Goal: Find specific page/section: Find specific page/section

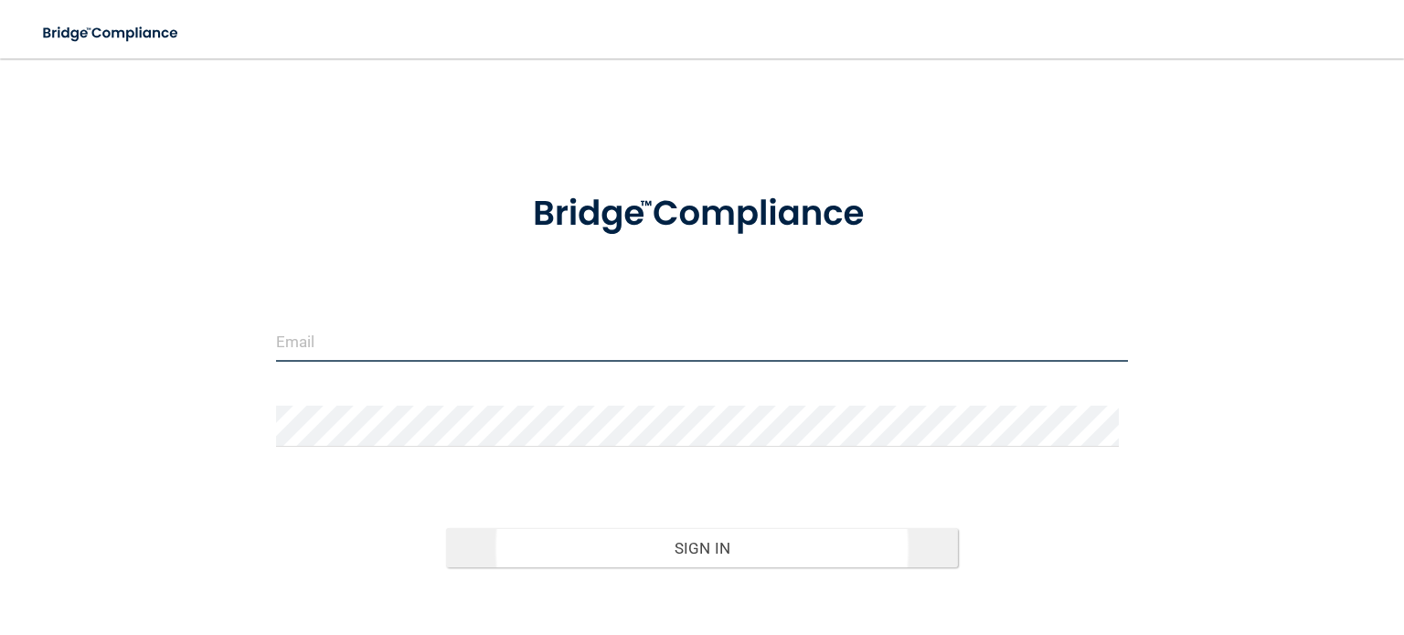
type input "[EMAIL_ADDRESS][DOMAIN_NAME]"
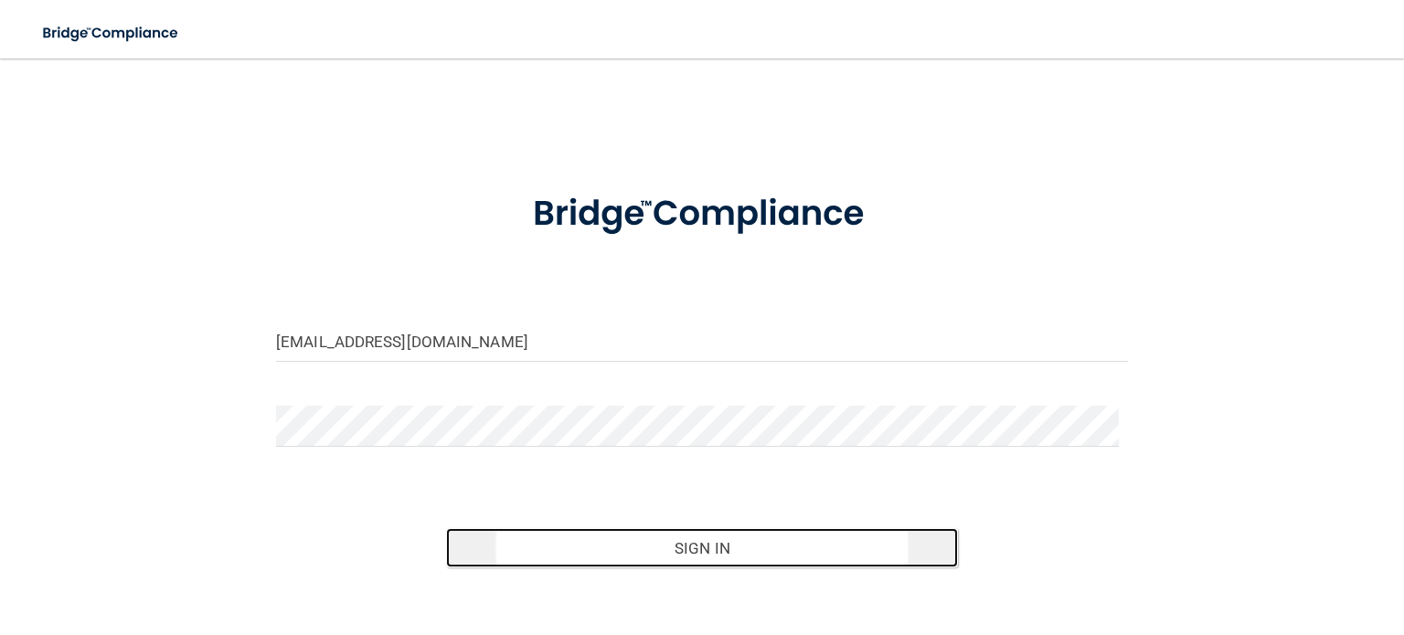
click at [592, 546] on button "Sign In" at bounding box center [701, 548] width 511 height 40
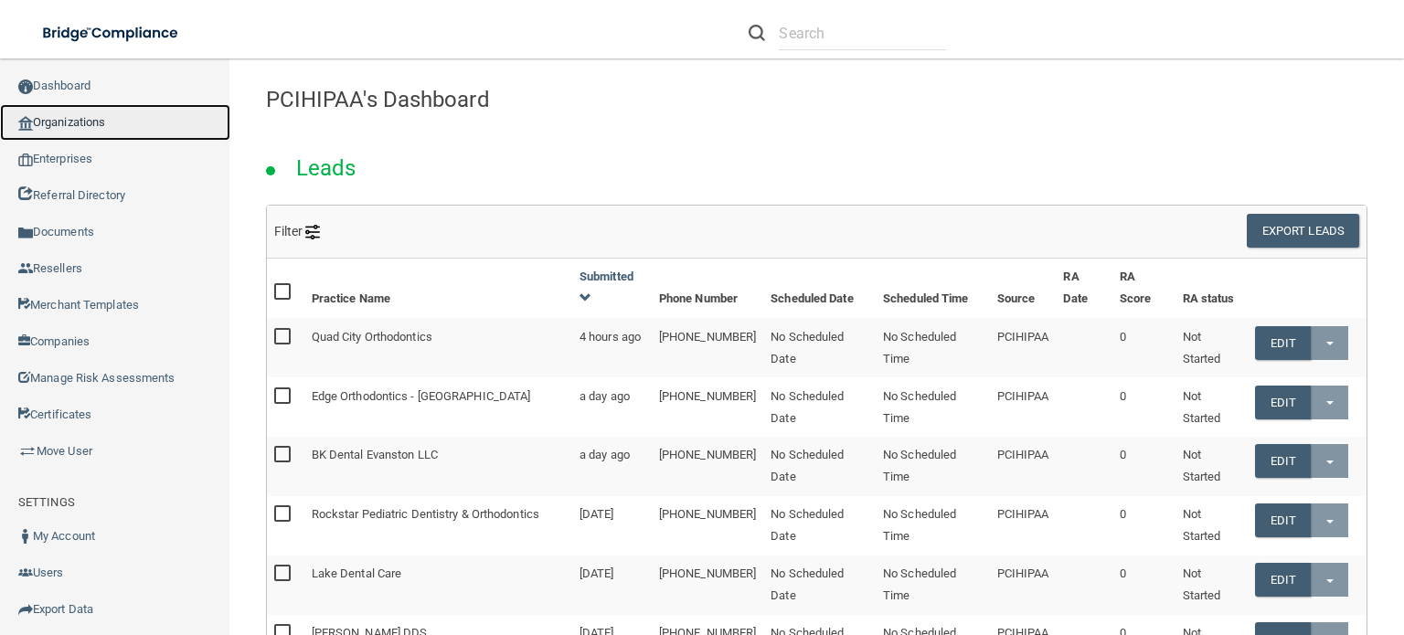
click at [85, 116] on link "Organizations" at bounding box center [115, 122] width 230 height 37
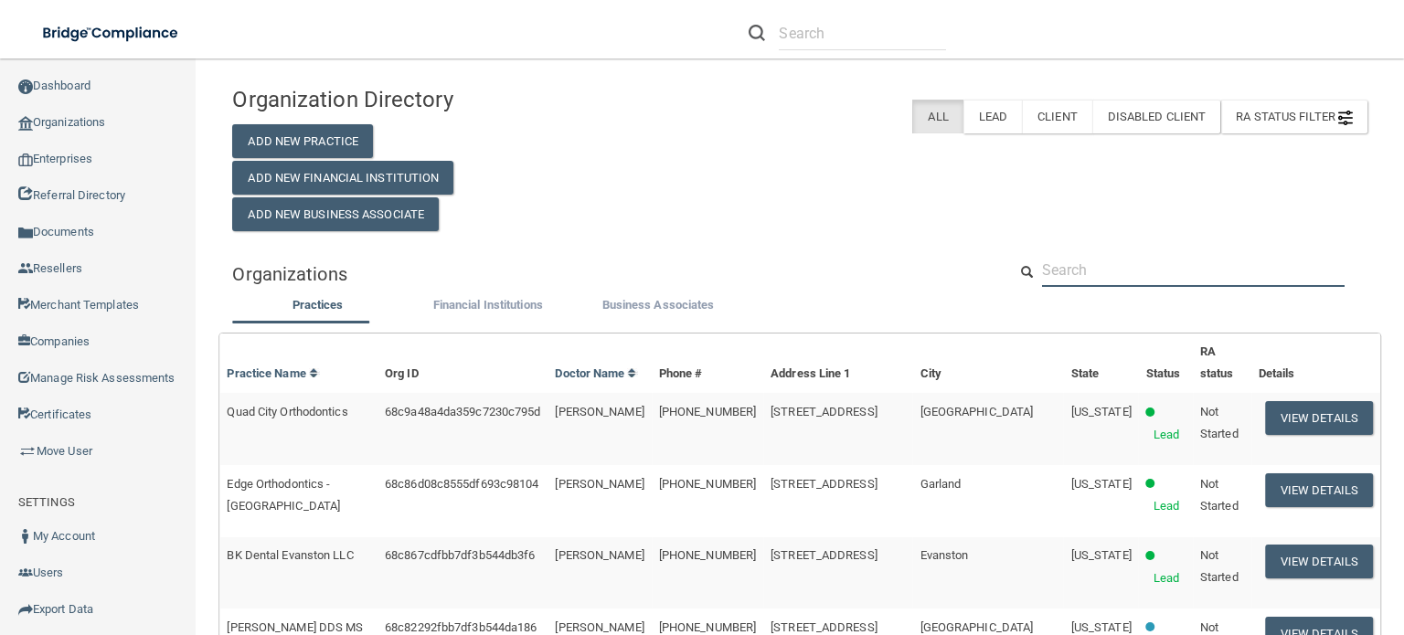
click at [1088, 272] on input "text" at bounding box center [1193, 270] width 303 height 34
paste input "[PHONE_NUMBER]"
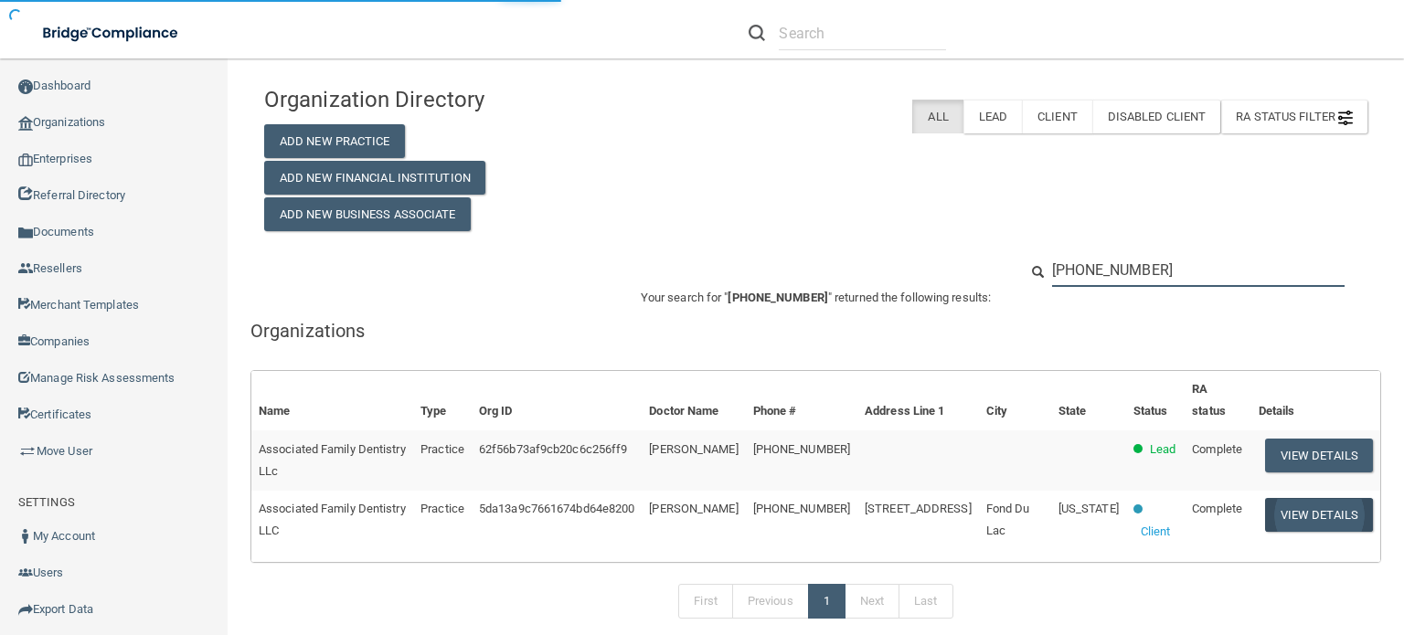
type input "[PHONE_NUMBER]"
click at [1279, 519] on button "View Details" at bounding box center [1319, 515] width 108 height 34
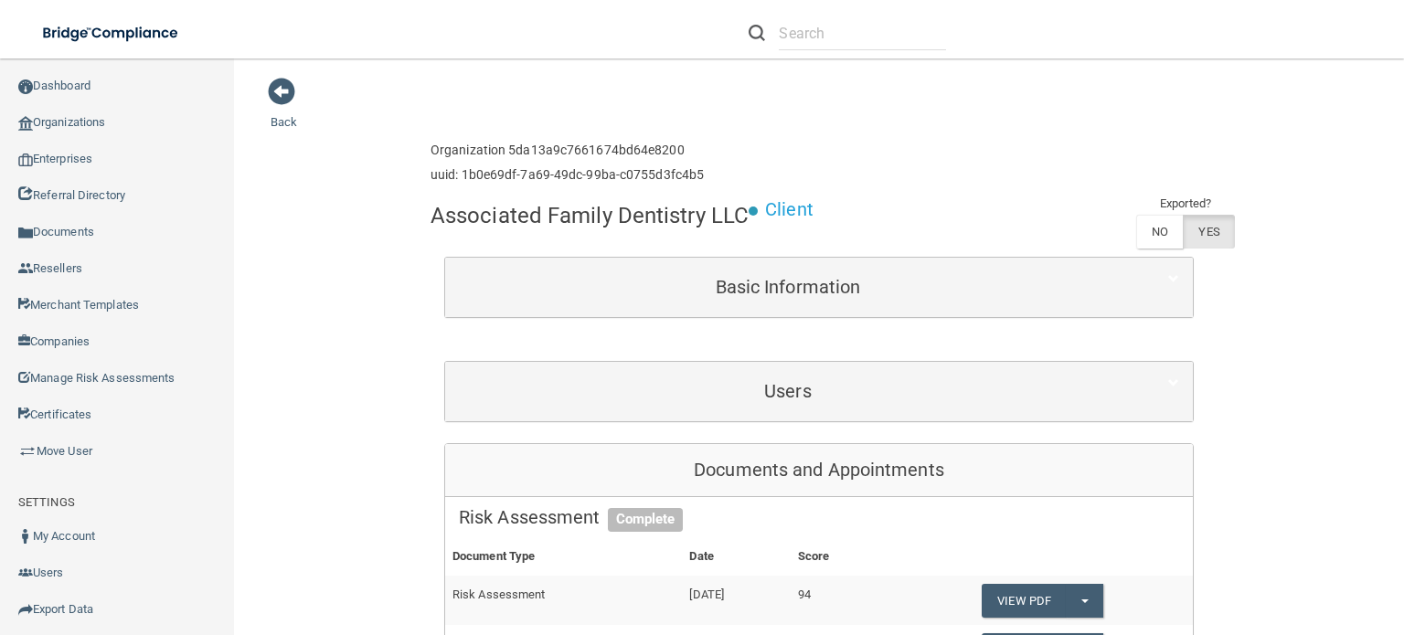
click at [756, 416] on div "Users" at bounding box center [819, 391] width 748 height 59
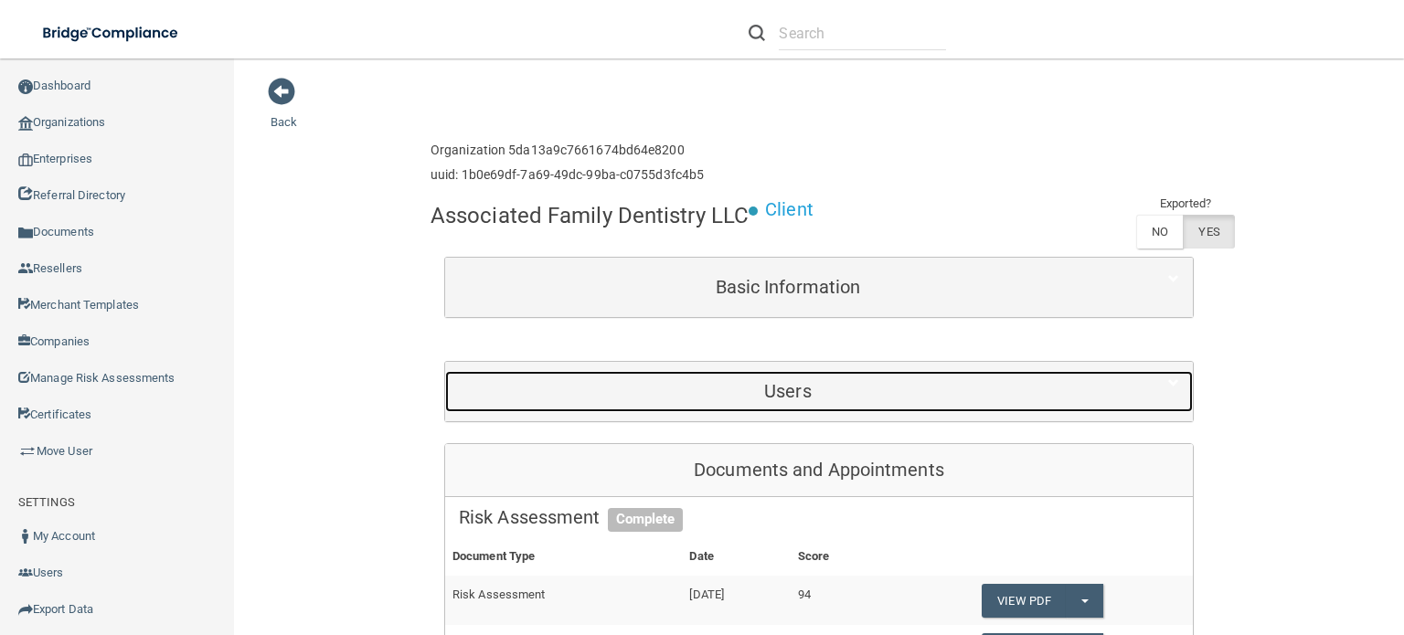
click at [777, 392] on h5 "Users" at bounding box center [788, 391] width 658 height 20
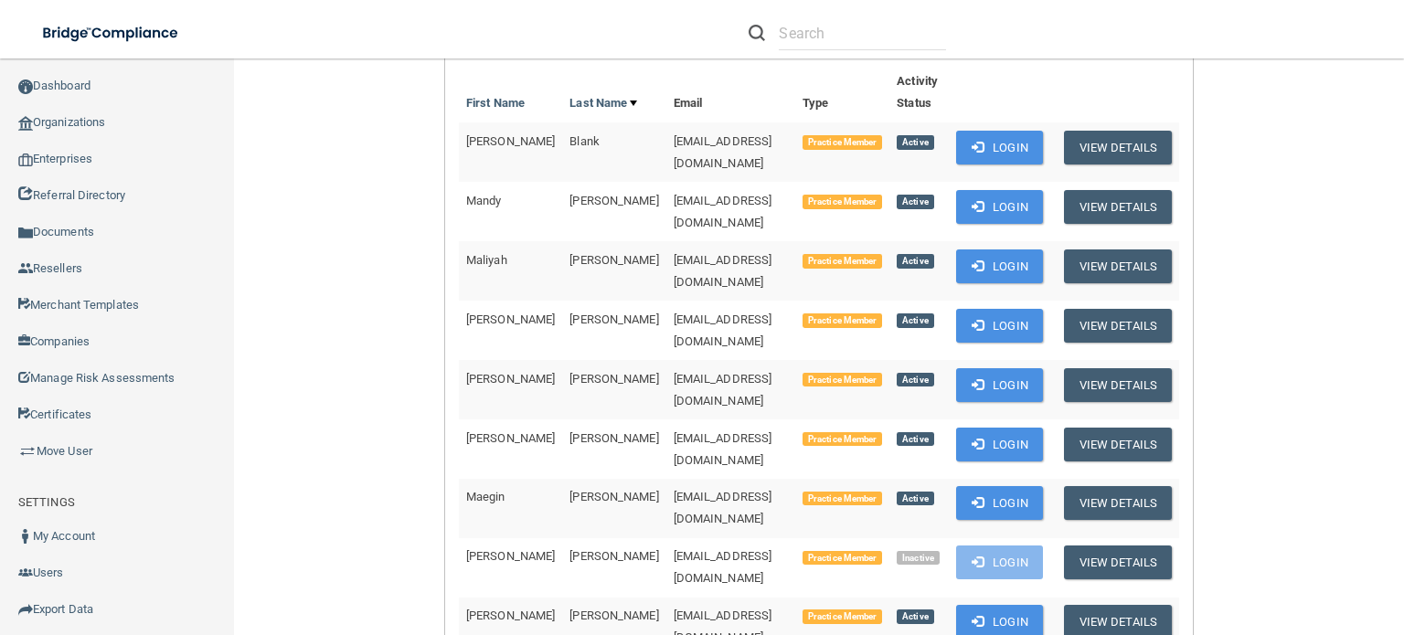
scroll to position [373, 0]
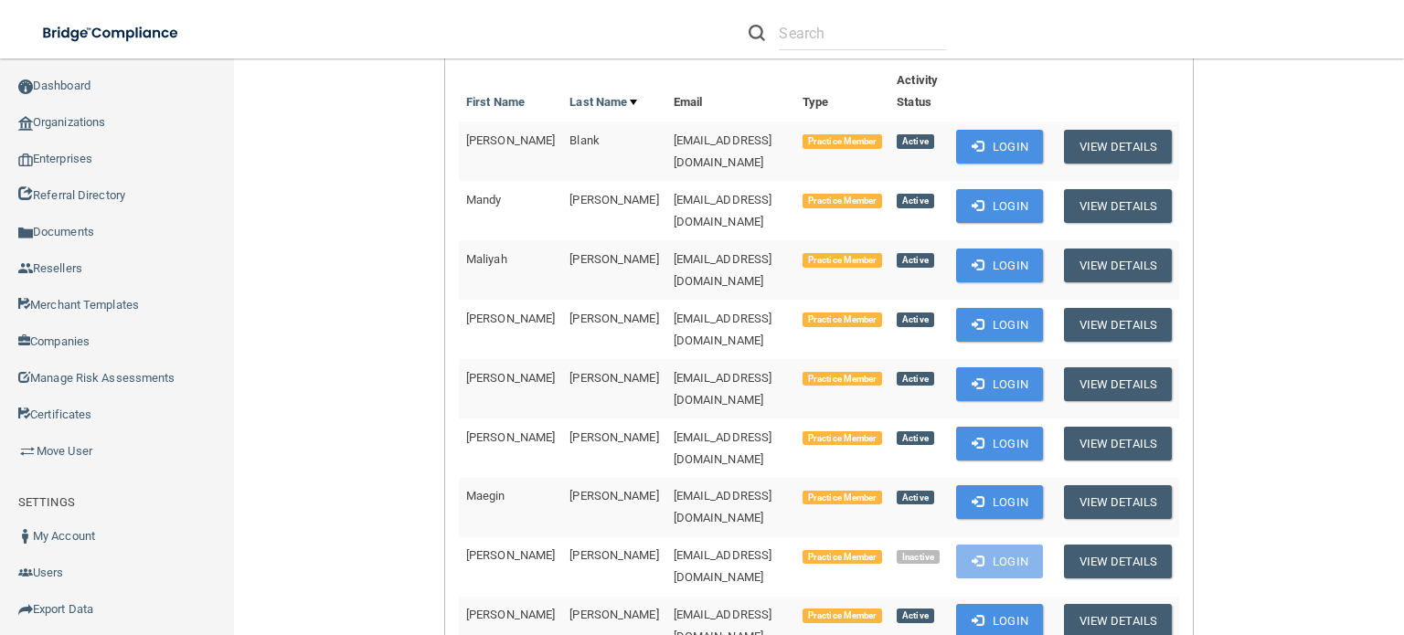
click at [674, 134] on span "[EMAIL_ADDRESS][DOMAIN_NAME]" at bounding box center [723, 151] width 99 height 36
copy td "[EMAIL_ADDRESS][DOMAIN_NAME]"
click at [680, 431] on span "[EMAIL_ADDRESS][DOMAIN_NAME]" at bounding box center [723, 449] width 99 height 36
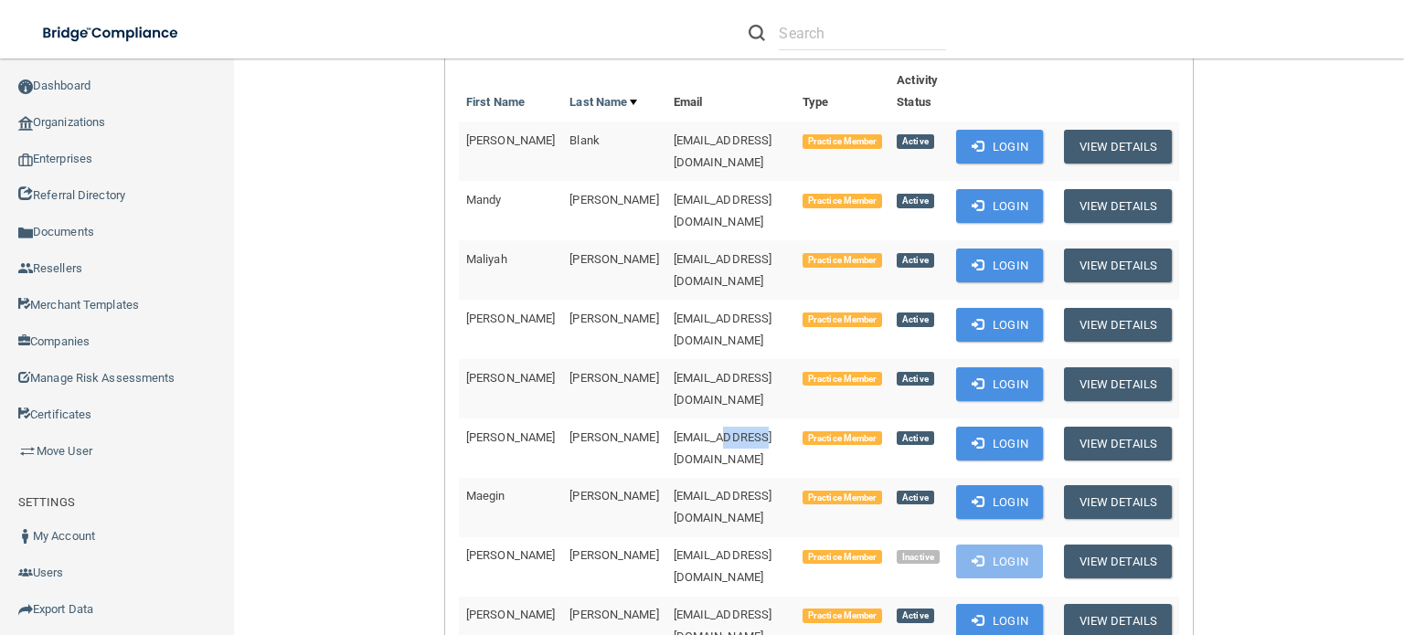
click at [680, 431] on span "[EMAIL_ADDRESS][DOMAIN_NAME]" at bounding box center [723, 449] width 99 height 36
copy td "[EMAIL_ADDRESS][DOMAIN_NAME]"
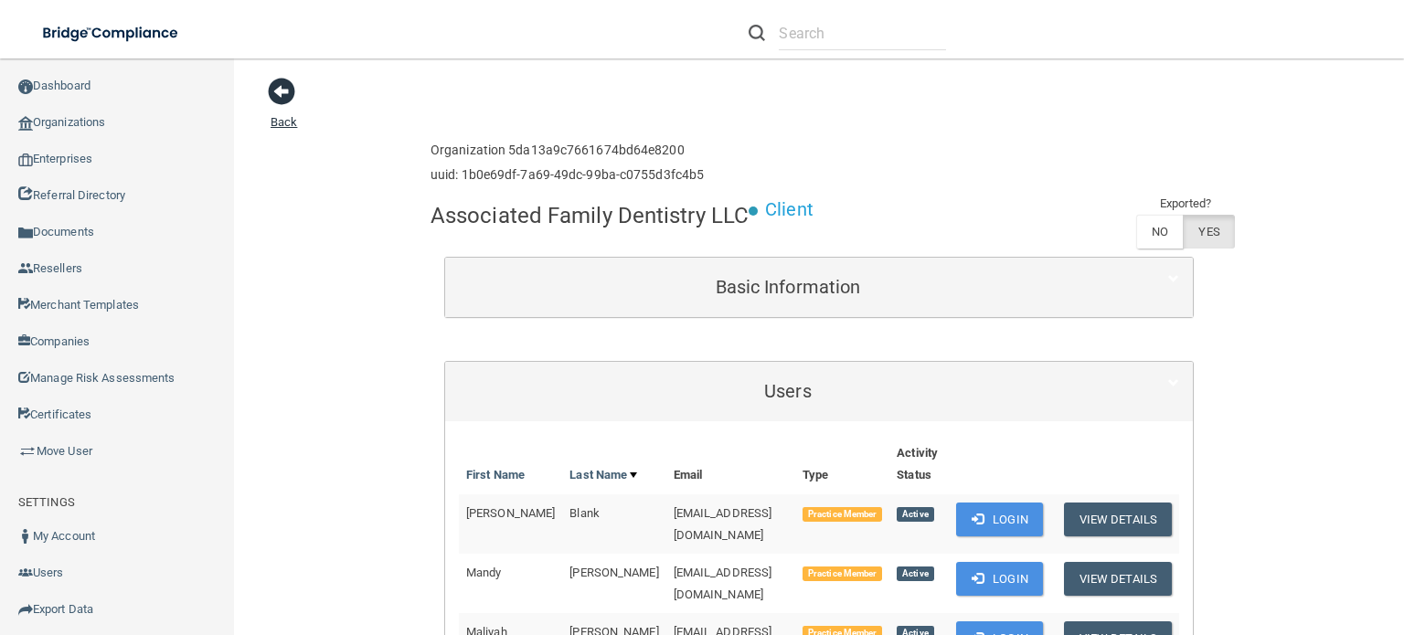
click at [282, 88] on span at bounding box center [281, 91] width 27 height 27
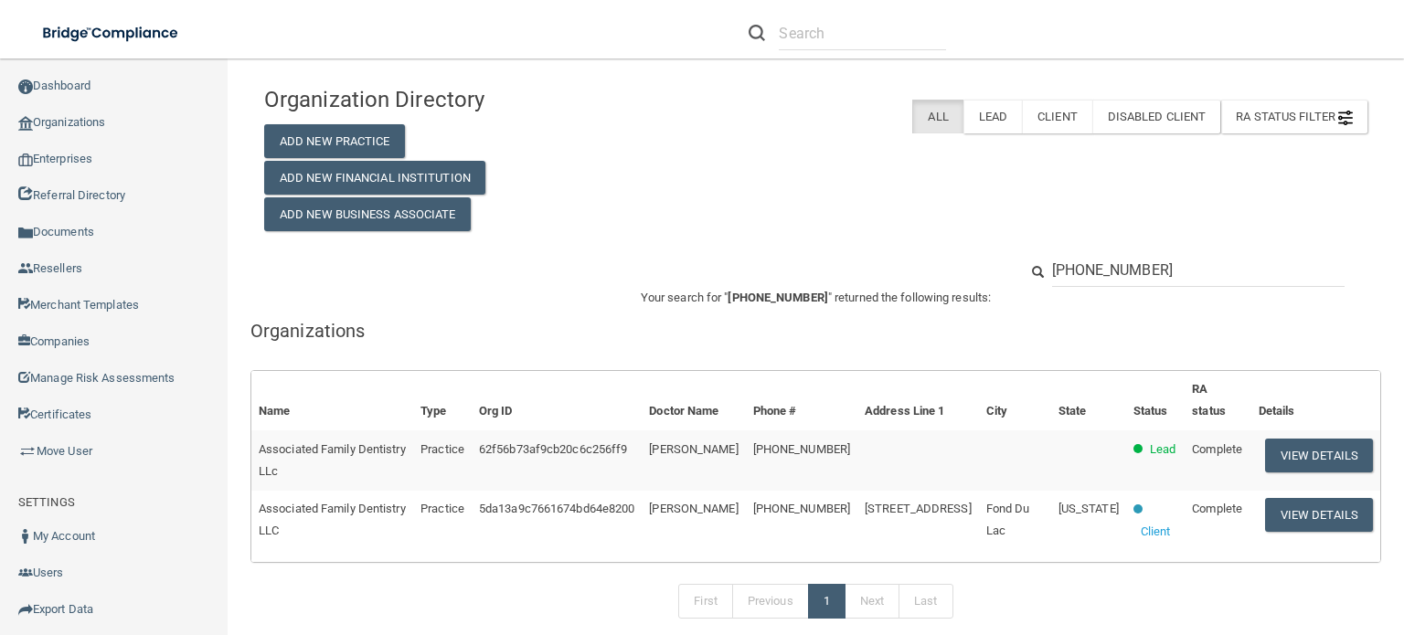
scroll to position [165, 0]
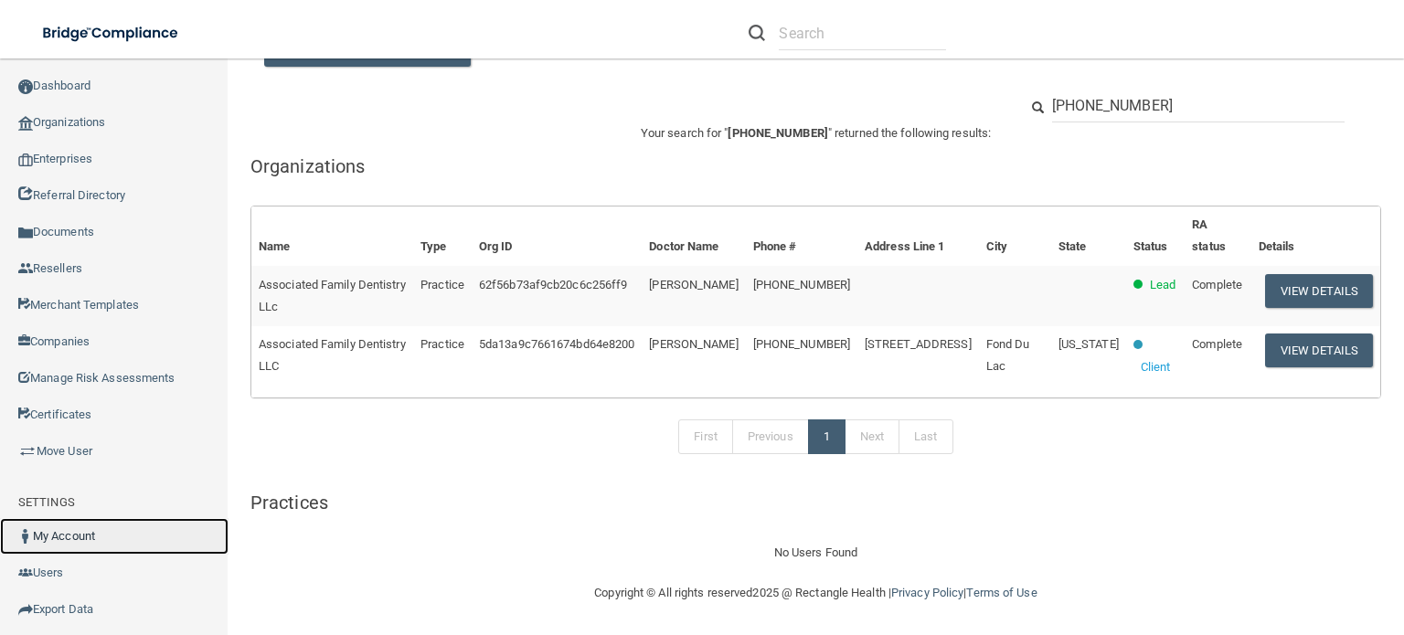
click at [108, 522] on link "My Account" at bounding box center [114, 536] width 229 height 37
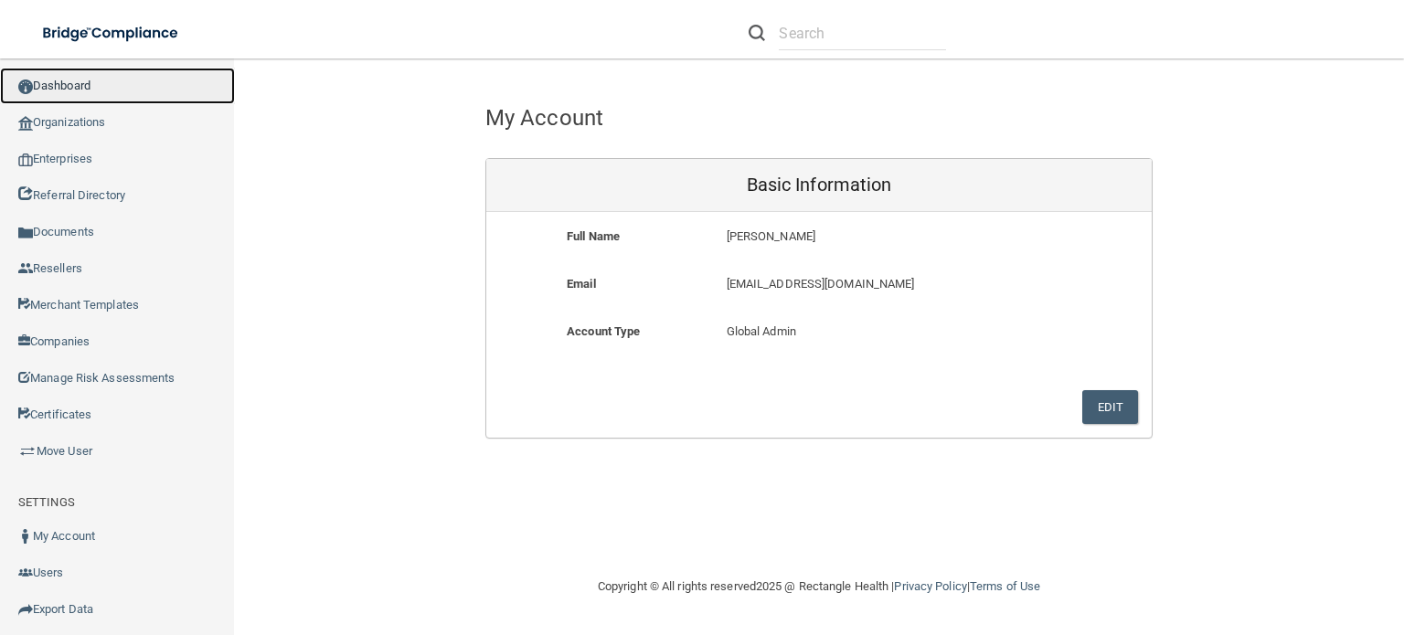
click at [55, 83] on link "Dashboard" at bounding box center [117, 86] width 235 height 37
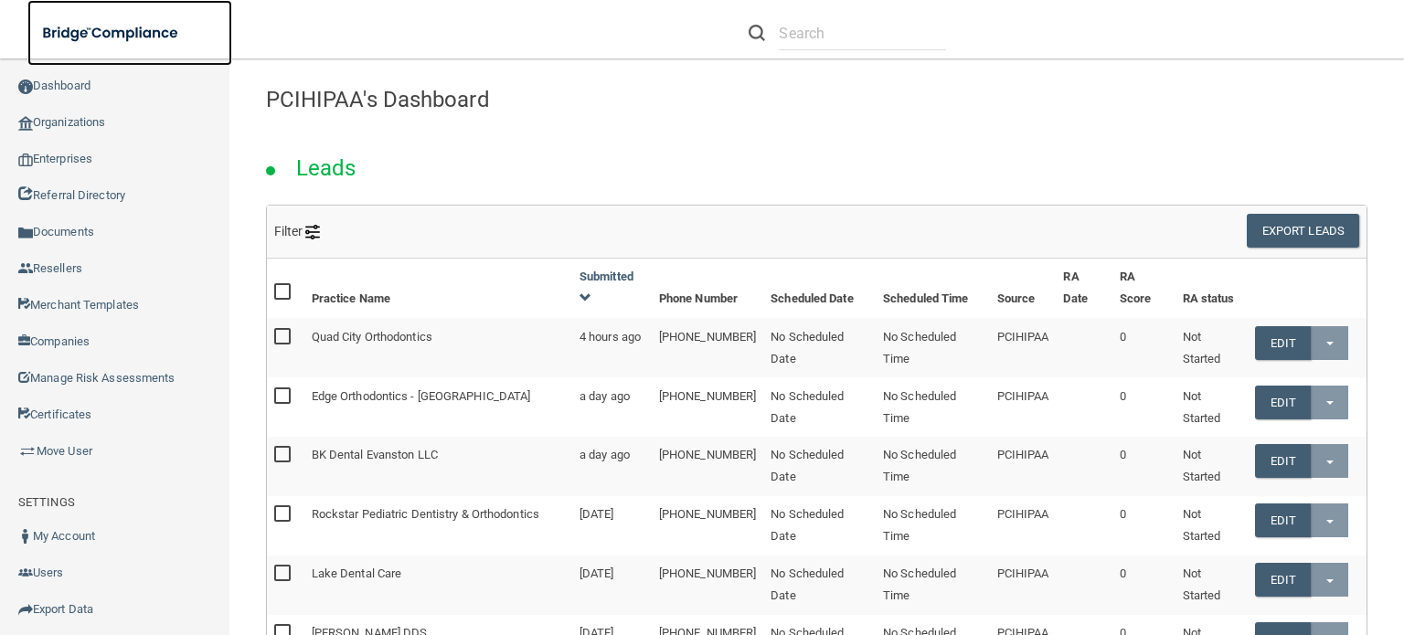
click at [132, 21] on img at bounding box center [111, 33] width 168 height 37
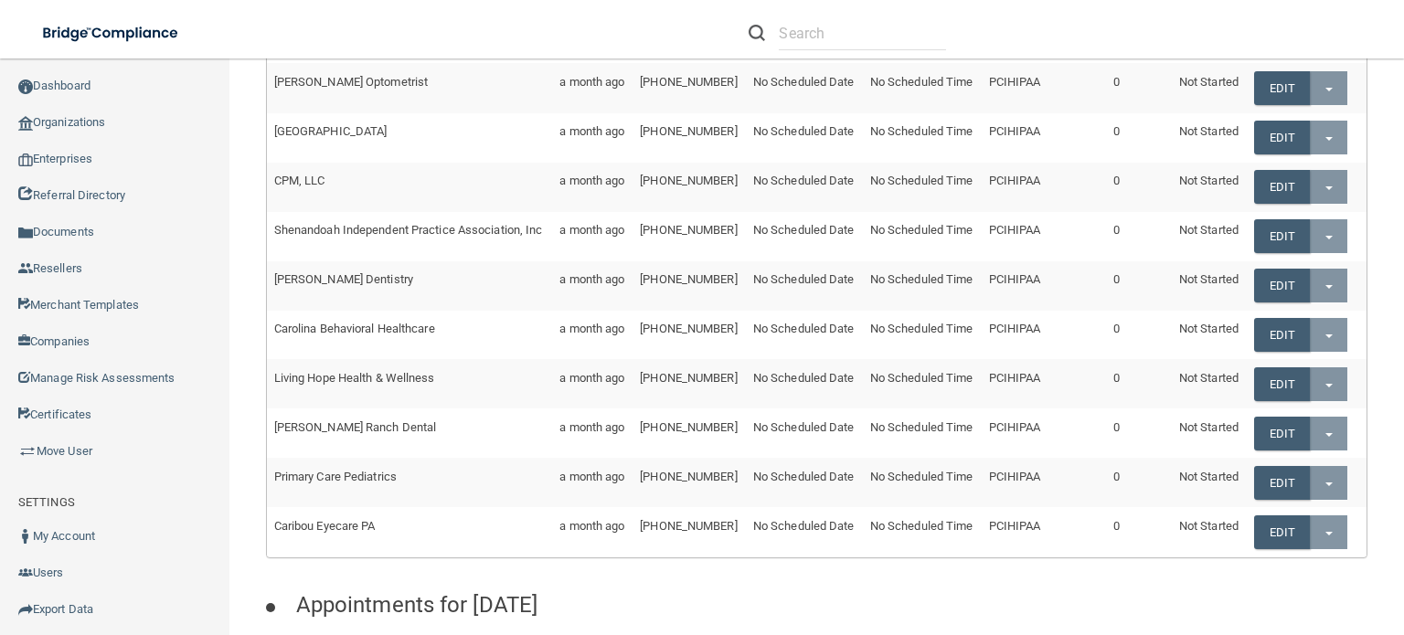
scroll to position [1386, 0]
